Goal: Book appointment/travel/reservation

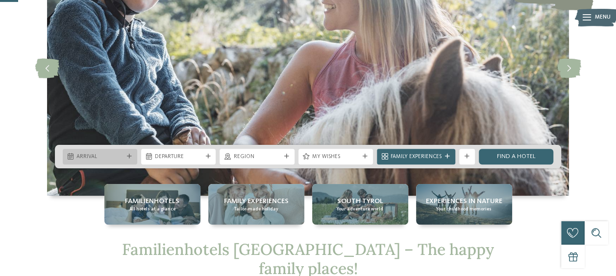
click at [122, 158] on span "Arrival" at bounding box center [99, 157] width 47 height 8
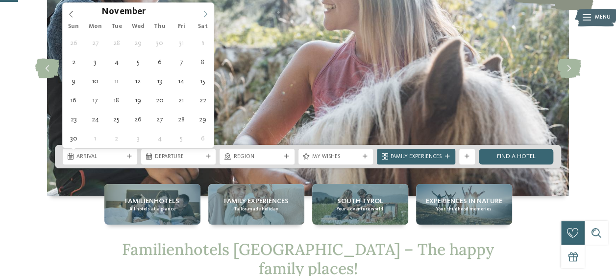
click at [202, 14] on icon at bounding box center [205, 14] width 7 height 7
type input "****"
click at [202, 14] on icon at bounding box center [205, 14] width 7 height 7
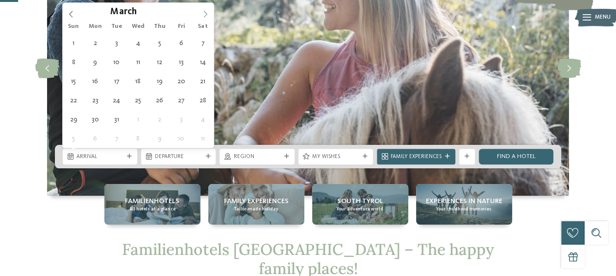
click at [202, 14] on icon at bounding box center [205, 14] width 7 height 7
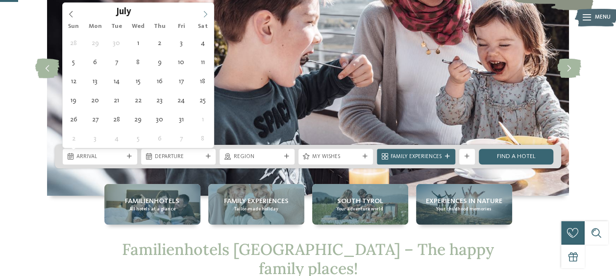
click at [202, 14] on icon at bounding box center [205, 14] width 7 height 7
type div "18.07.2026"
type input "****"
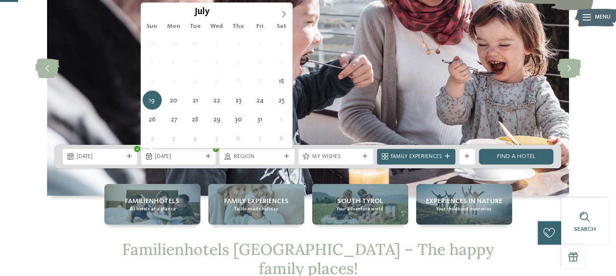
click at [92, 81] on img at bounding box center [308, 68] width 522 height 255
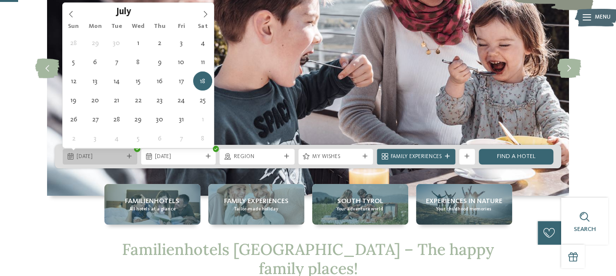
click at [112, 154] on span "18.07.2026" at bounding box center [99, 157] width 47 height 8
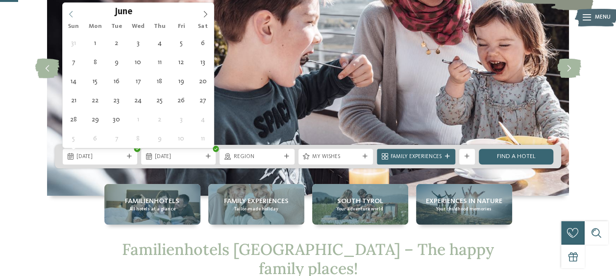
click at [74, 14] on span at bounding box center [71, 11] width 17 height 17
click at [74, 14] on icon at bounding box center [71, 14] width 7 height 7
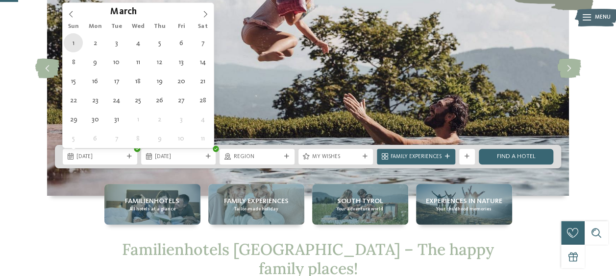
type div "01.03.2026"
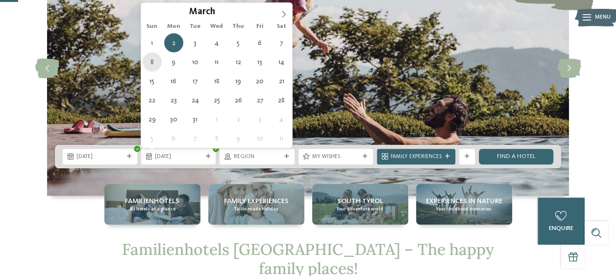
type div "08.03.2026"
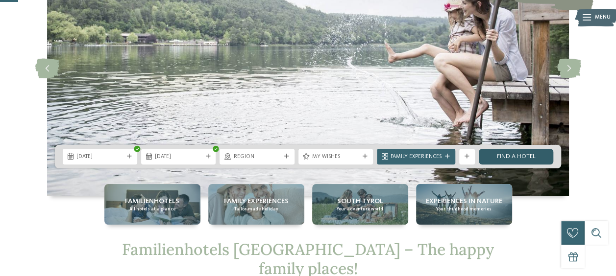
click at [528, 158] on link "Find a hotel" at bounding box center [516, 157] width 74 height 16
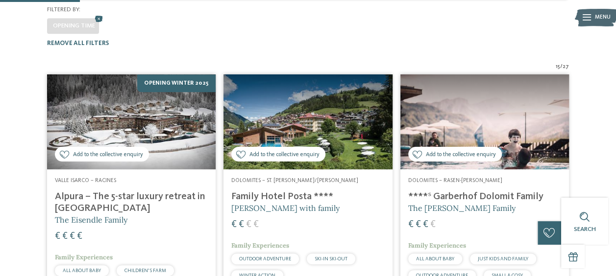
scroll to position [223, 0]
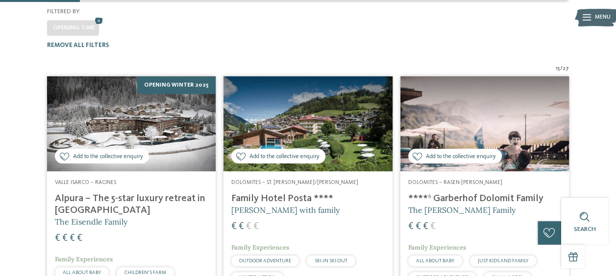
click at [328, 107] on img at bounding box center [307, 123] width 169 height 95
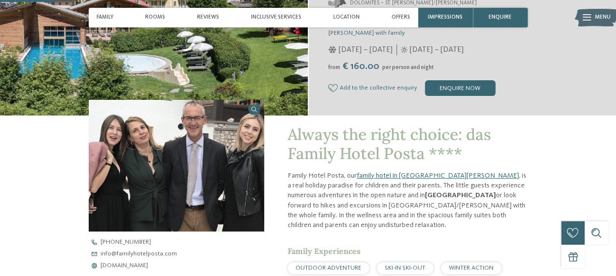
scroll to position [245, 0]
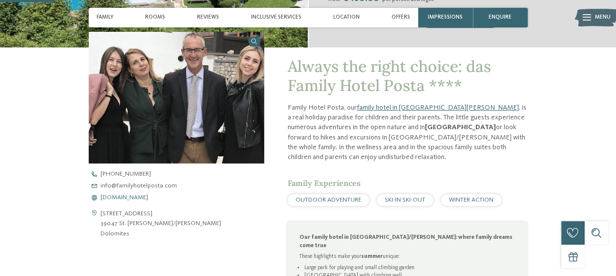
click at [135, 198] on span "[DOMAIN_NAME]" at bounding box center [124, 198] width 48 height 6
